Goal: Task Accomplishment & Management: Manage account settings

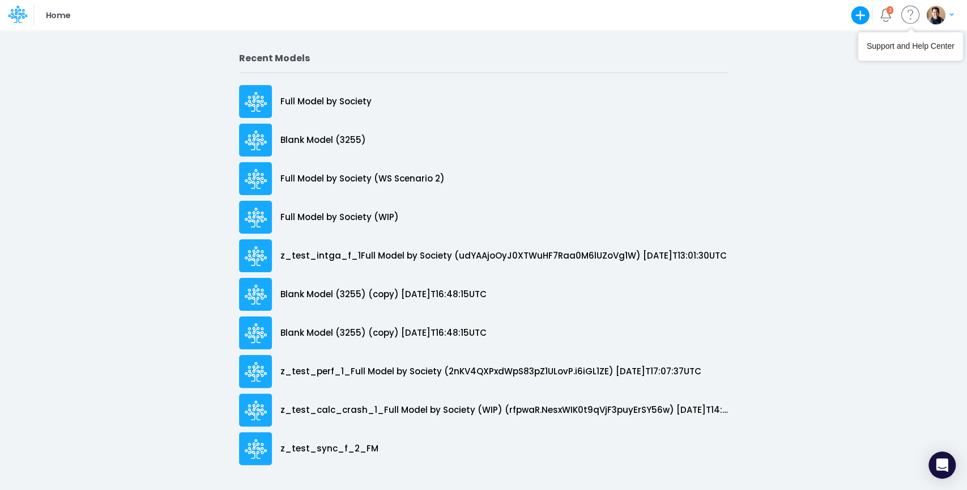
click at [940, 15] on img "button" at bounding box center [936, 15] width 19 height 19
click at [875, 63] on button "Log out" at bounding box center [893, 67] width 121 height 18
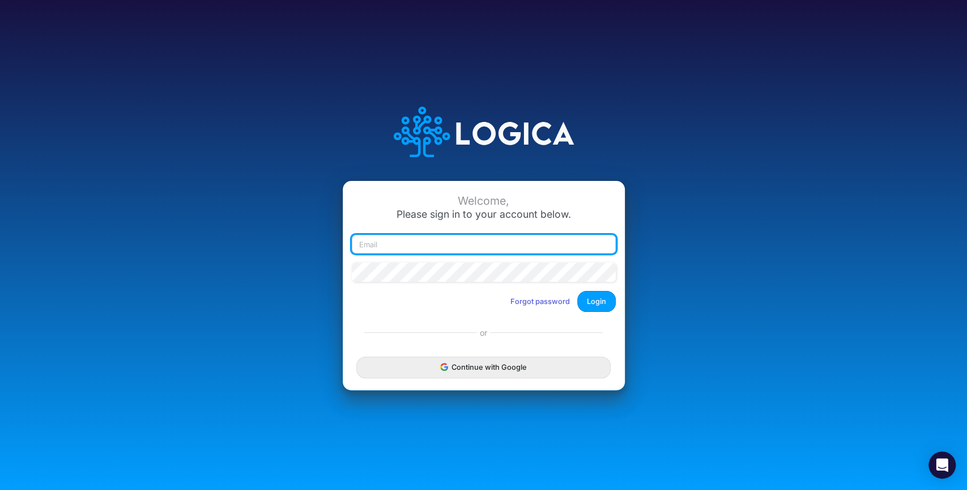
type input "[EMAIL_ADDRESS][PERSON_NAME][PERSON_NAME][DOMAIN_NAME]"
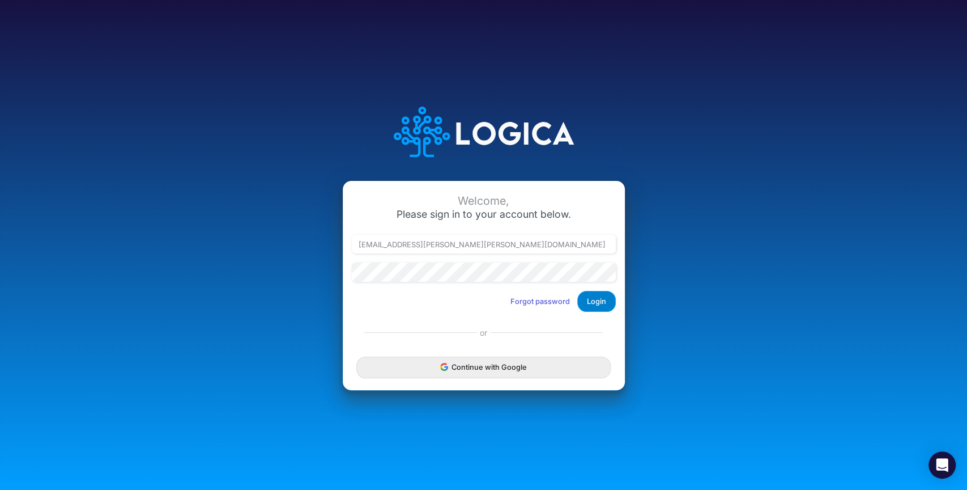
click at [602, 300] on button "Login" at bounding box center [596, 301] width 39 height 21
